Goal: Task Accomplishment & Management: Complete application form

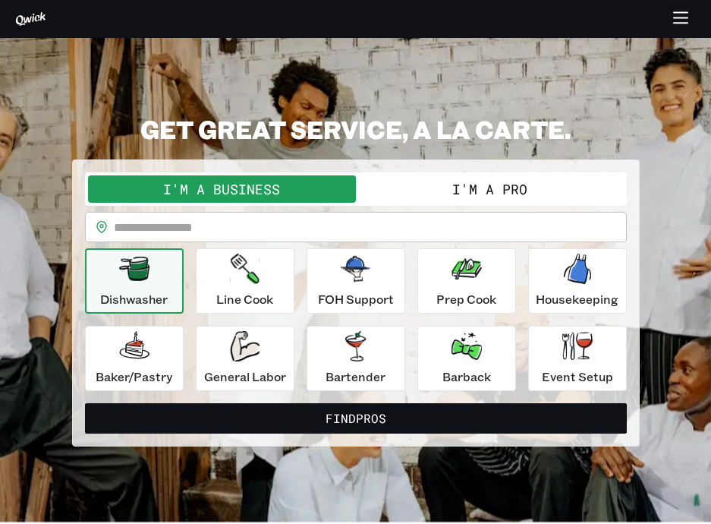
click at [480, 184] on button "I'm a Pro" at bounding box center [490, 188] width 268 height 27
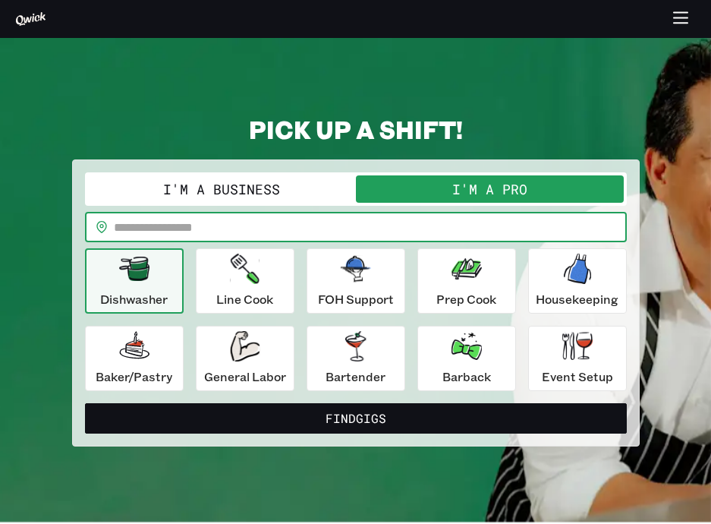
click at [453, 220] on input "text" at bounding box center [370, 227] width 513 height 30
type input "*****"
click at [85, 403] on button "Find Gigs" at bounding box center [356, 418] width 542 height 30
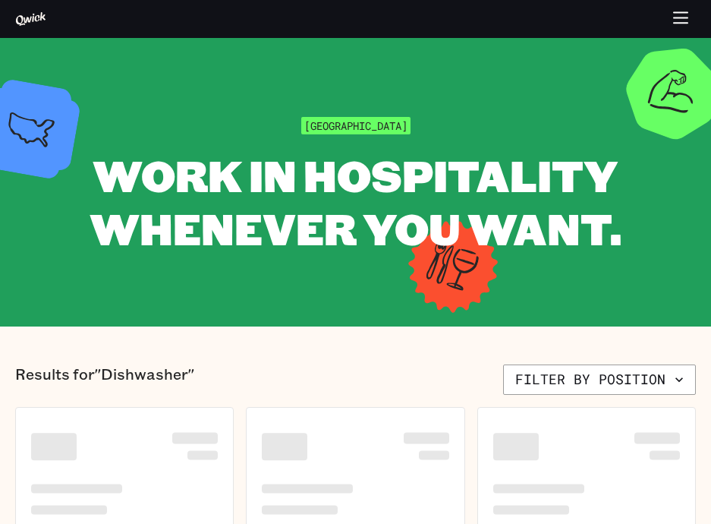
click at [672, 18] on icon "button" at bounding box center [680, 19] width 17 height 17
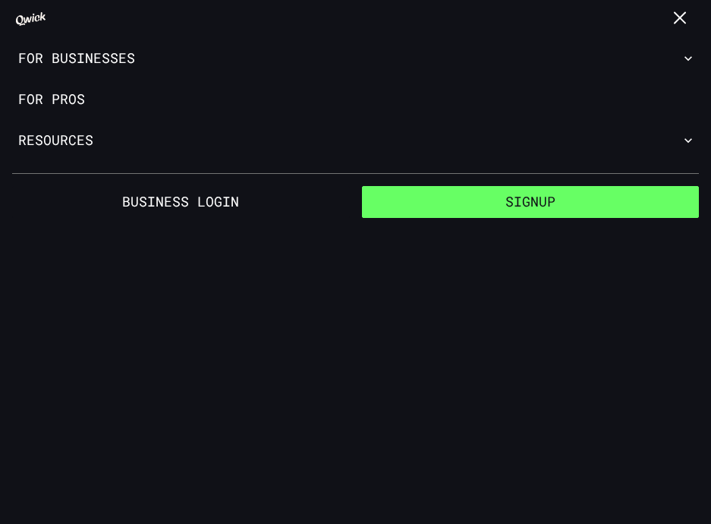
click at [517, 205] on button "Signup" at bounding box center [531, 202] width 338 height 32
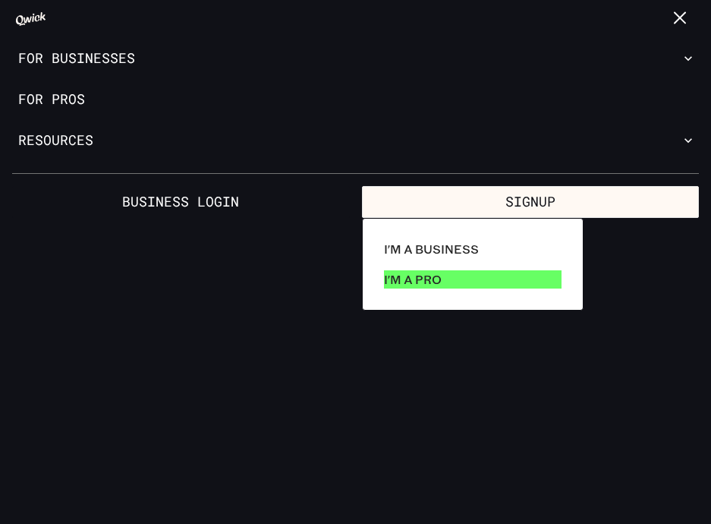
click at [420, 284] on p "I'm a Pro" at bounding box center [413, 279] width 58 height 18
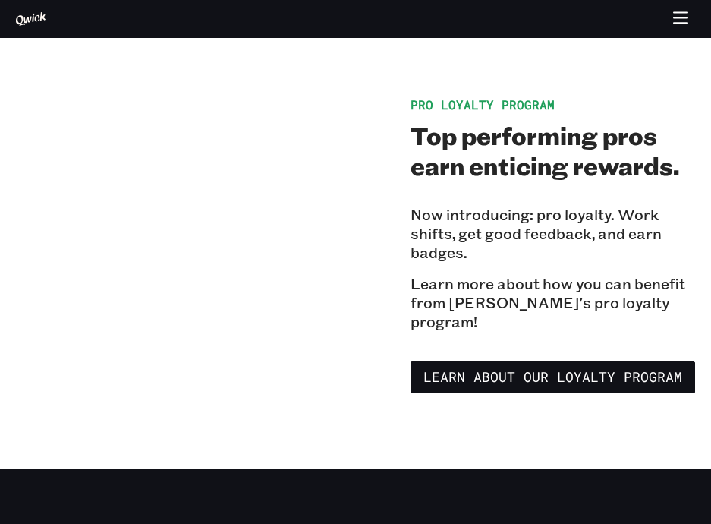
scroll to position [2275, 0]
